Goal: Find specific page/section: Find specific page/section

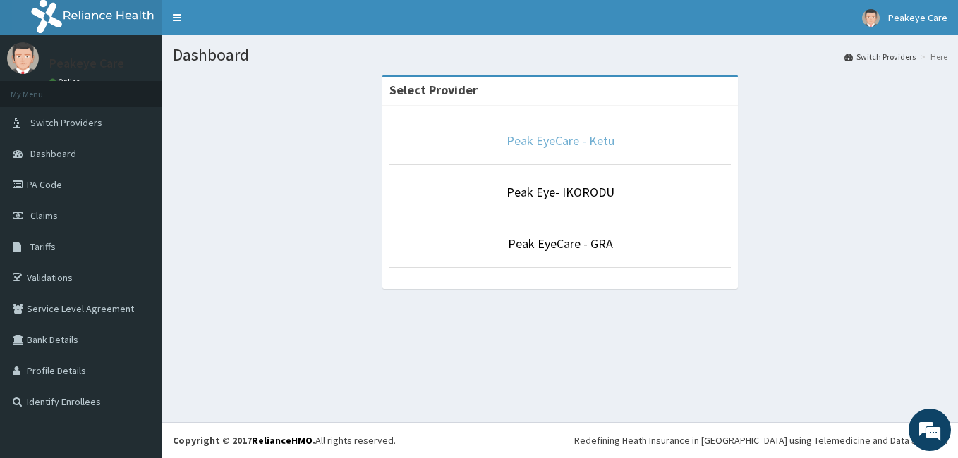
click at [539, 142] on link "Peak EyeCare - Ketu" at bounding box center [560, 141] width 108 height 16
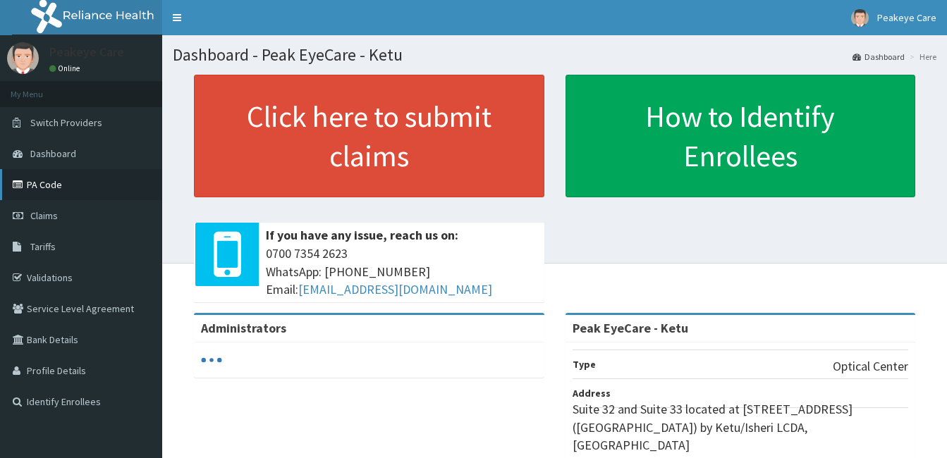
click at [58, 190] on link "PA Code" at bounding box center [81, 184] width 162 height 31
